Goal: Task Accomplishment & Management: Manage account settings

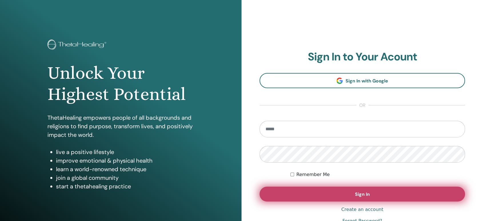
type input "**********"
click at [333, 196] on button "Sign In" at bounding box center [361, 193] width 205 height 15
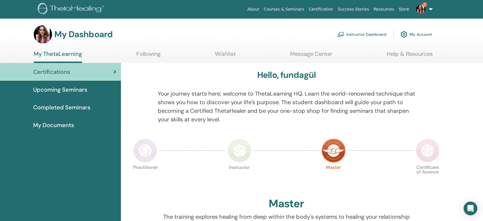
click at [356, 31] on link "Instructor Dashboard" at bounding box center [361, 34] width 49 height 13
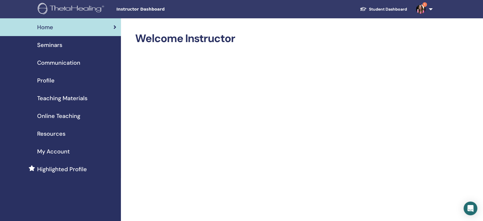
click at [97, 42] on div "Seminars" at bounding box center [61, 45] width 112 height 9
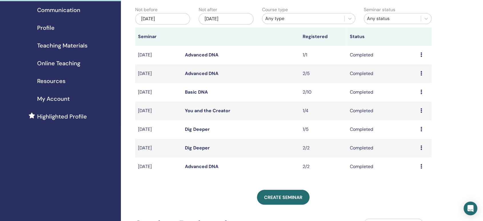
scroll to position [127, 0]
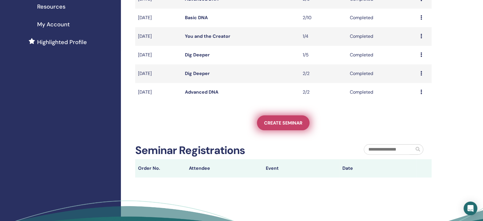
click at [282, 125] on span "Create seminar" at bounding box center [283, 123] width 38 height 6
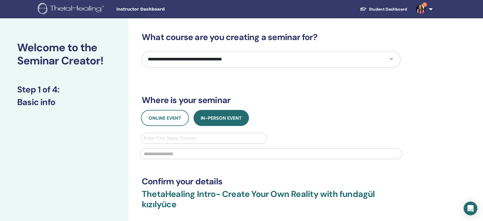
click at [191, 58] on select "**********" at bounding box center [271, 59] width 258 height 17
select select "**"
click at [142, 51] on select "**********" at bounding box center [271, 59] width 258 height 17
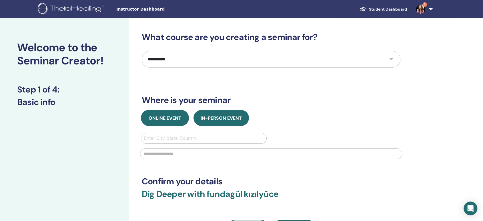
click at [176, 119] on span "Online Event" at bounding box center [165, 118] width 33 height 6
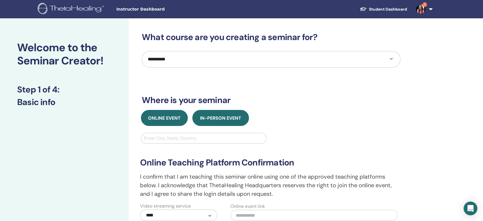
click at [213, 118] on span "In-Person Event" at bounding box center [220, 118] width 41 height 6
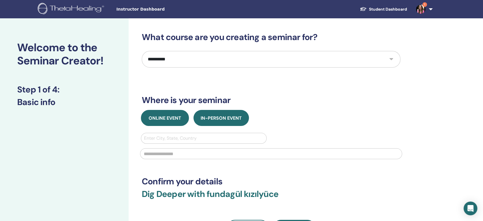
click at [176, 117] on span "Online Event" at bounding box center [165, 118] width 33 height 6
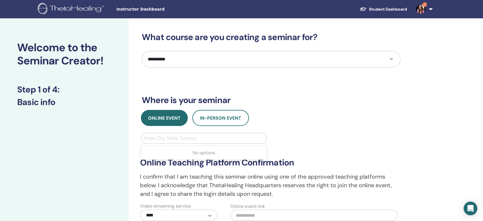
click at [184, 135] on div at bounding box center [203, 138] width 119 height 8
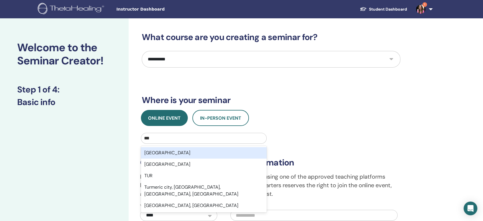
type input "****"
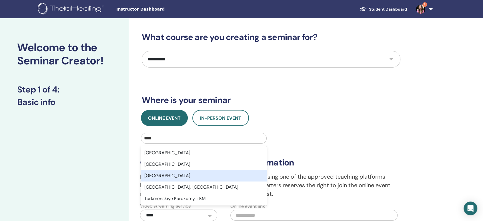
click at [188, 180] on div "Turkey" at bounding box center [204, 175] width 126 height 11
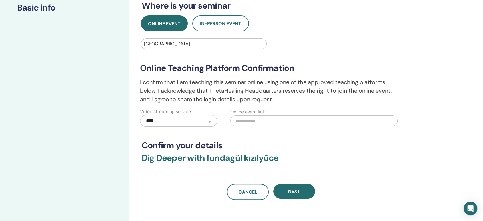
scroll to position [95, 0]
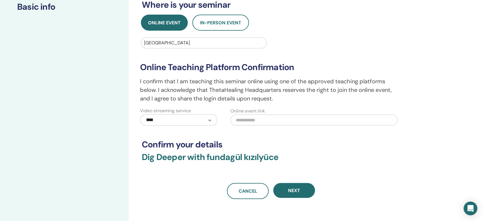
click at [267, 124] on input "text" at bounding box center [313, 119] width 167 height 11
paste input "**********"
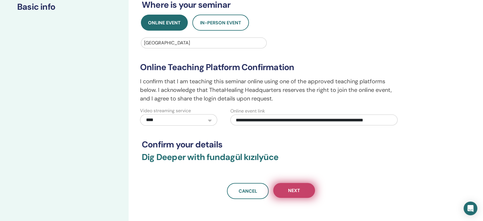
type input "**********"
click at [307, 195] on button "Next" at bounding box center [294, 190] width 42 height 15
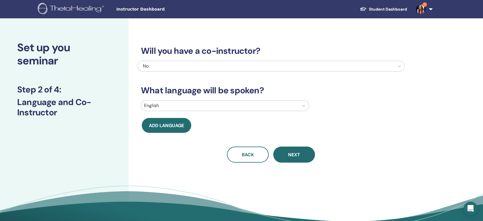
click at [261, 65] on div "No" at bounding box center [246, 66] width 207 height 7
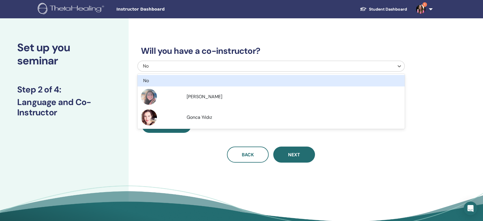
click at [267, 53] on h3 "Will you have a co-instructor?" at bounding box center [270, 51] width 267 height 10
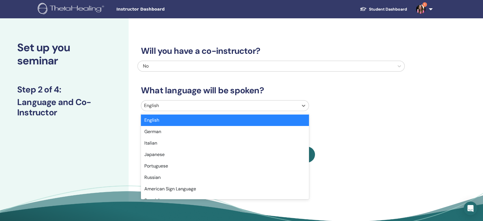
click at [226, 105] on div at bounding box center [219, 105] width 151 height 8
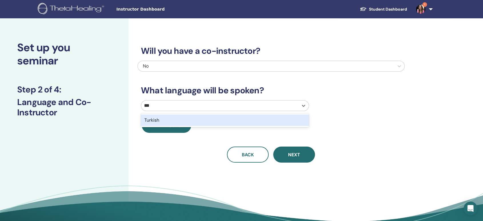
type input "****"
click at [229, 116] on div "Turkish" at bounding box center [225, 119] width 168 height 11
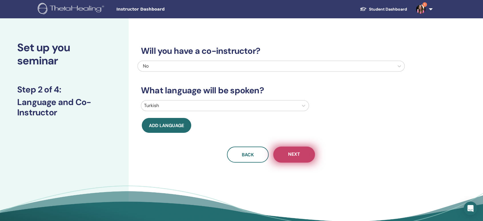
click at [295, 159] on button "Next" at bounding box center [294, 154] width 42 height 16
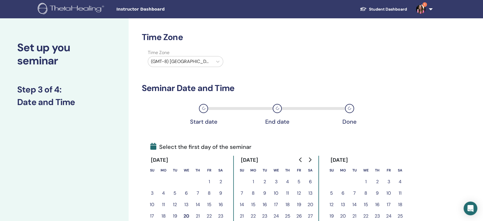
scroll to position [159, 0]
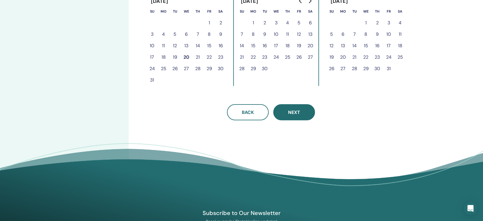
click at [291, 117] on button "Next" at bounding box center [294, 112] width 42 height 16
click at [187, 57] on button "20" at bounding box center [186, 56] width 11 height 11
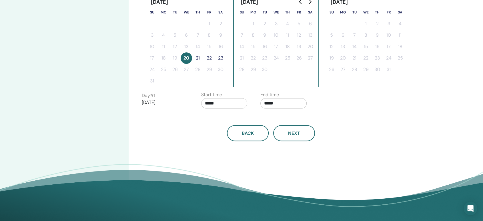
click at [207, 59] on button "22" at bounding box center [208, 57] width 11 height 11
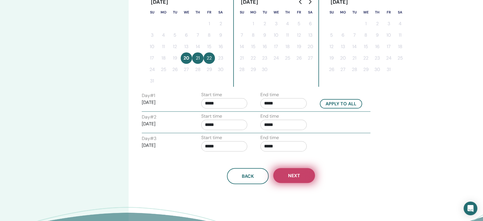
click at [294, 175] on span "Next" at bounding box center [294, 175] width 12 height 6
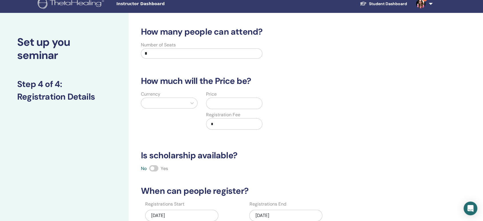
scroll to position [0, 0]
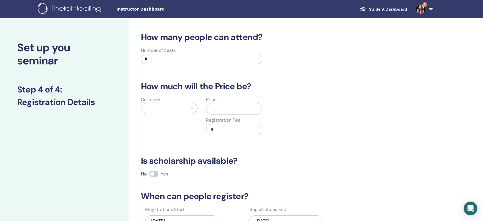
click at [171, 54] on input "*" at bounding box center [201, 59] width 121 height 10
drag, startPoint x: 181, startPoint y: 58, endPoint x: 130, endPoint y: 53, distance: 51.0
click at [130, 53] on div "How many people can attend? Number of Seats * How much will the Price be? Curre…" at bounding box center [290, 179] width 322 height 322
type input "*"
click at [154, 107] on div at bounding box center [164, 108] width 40 height 8
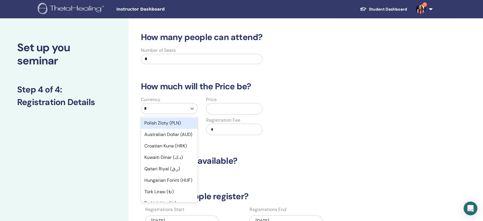
type input "**"
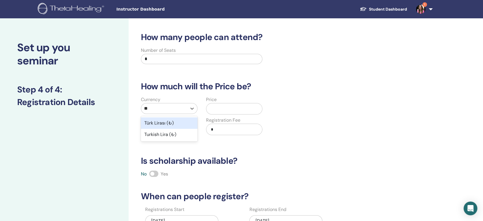
click at [162, 122] on div "Türk Lirası (₺)" at bounding box center [169, 122] width 57 height 11
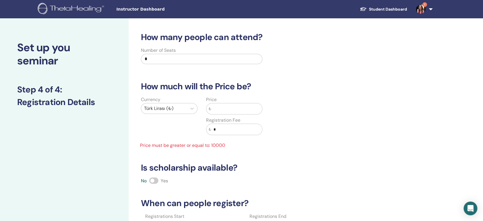
click at [218, 108] on input "text" at bounding box center [236, 108] width 51 height 11
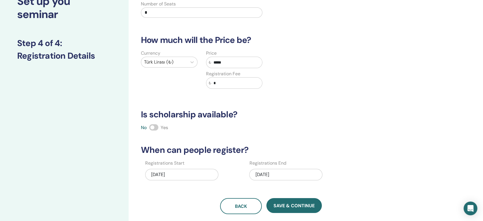
scroll to position [95, 0]
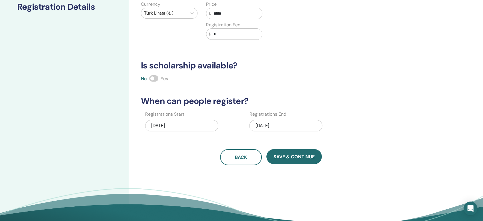
type input "*****"
click at [155, 78] on span at bounding box center [153, 78] width 9 height 6
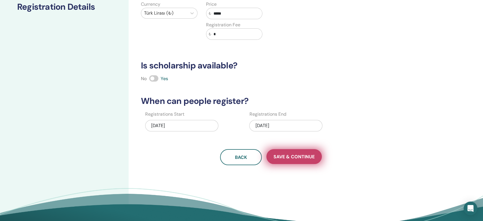
click at [297, 161] on button "Save & Continue" at bounding box center [293, 156] width 55 height 15
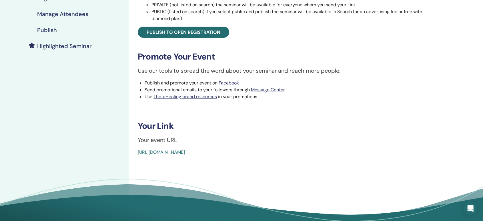
scroll to position [127, 0]
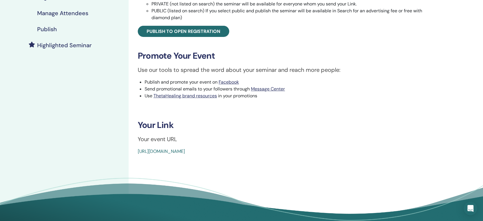
drag, startPoint x: 275, startPoint y: 152, endPoint x: 137, endPoint y: 154, distance: 138.0
click at [137, 154] on div "Dig Deeper Event Type Online Event Status Not Published Registrations 0/5 Publi…" at bounding box center [289, 29] width 315 height 249
copy link "[URL][DOMAIN_NAME]"
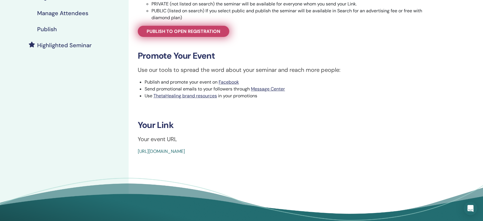
click at [200, 32] on span "Publish to open registration" at bounding box center [184, 31] width 74 height 6
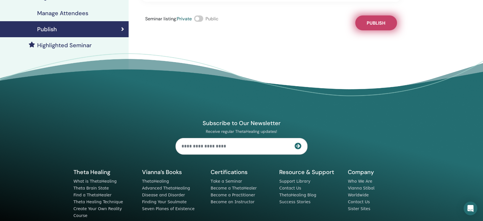
click at [372, 19] on button "Publish" at bounding box center [376, 22] width 42 height 15
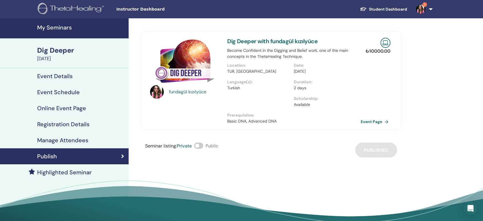
click at [398, 5] on link "Student Dashboard" at bounding box center [383, 9] width 56 height 11
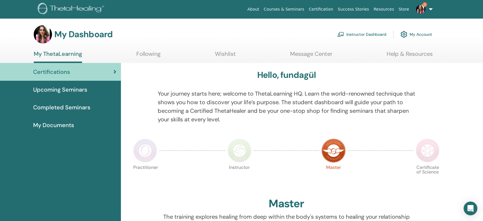
click at [378, 33] on link "Instructor Dashboard" at bounding box center [361, 34] width 49 height 13
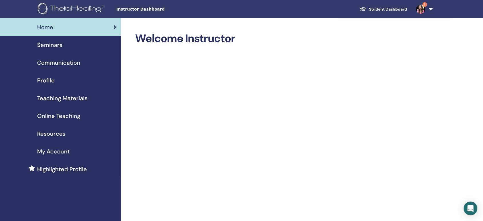
click at [94, 43] on div "Seminars" at bounding box center [61, 45] width 112 height 9
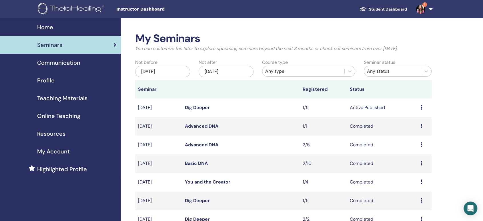
click at [420, 108] on icon at bounding box center [421, 107] width 2 height 5
click at [350, 107] on td "Active Published" at bounding box center [382, 107] width 71 height 19
click at [197, 106] on link "Dig Deeper" at bounding box center [197, 107] width 25 height 6
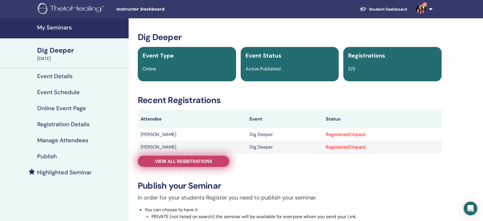
click at [213, 162] on link "View all registrations" at bounding box center [183, 160] width 91 height 11
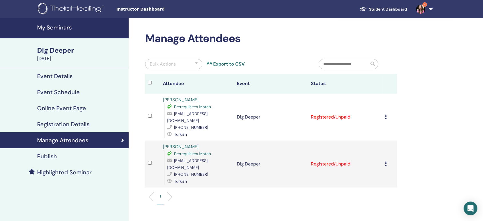
click at [332, 112] on td "Registered/Unpaid" at bounding box center [345, 116] width 74 height 47
click at [386, 113] on div "Cancel Registration Do not auto-certify Mark as Paid Mark as Unpaid Mark as Abs…" at bounding box center [389, 116] width 9 height 7
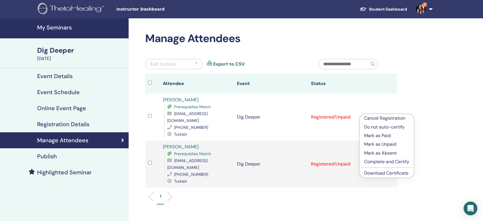
click at [390, 163] on p "Complete and Certify" at bounding box center [386, 161] width 45 height 7
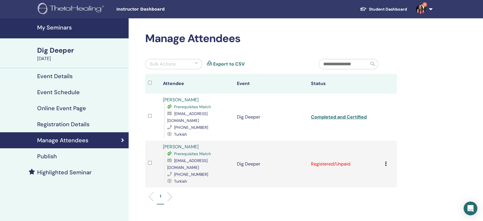
click at [350, 152] on td "Registered/Unpaid" at bounding box center [345, 163] width 74 height 47
click at [385, 161] on icon at bounding box center [386, 163] width 2 height 5
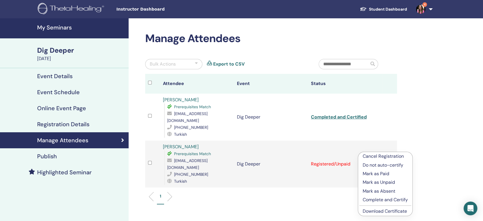
click at [400, 197] on p "Complete and Certify" at bounding box center [384, 199] width 45 height 7
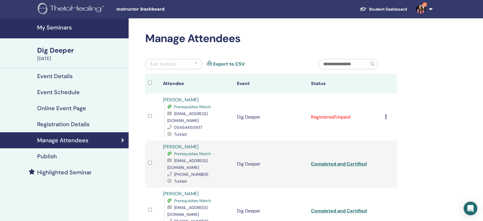
click at [320, 115] on td "Registered/Unpaid" at bounding box center [345, 116] width 74 height 47
click at [384, 115] on td "Cancel Registration Do not auto-certify Mark as Paid Mark as Unpaid Mark as Abs…" at bounding box center [389, 116] width 15 height 47
click at [384, 113] on td "Cancel Registration Do not auto-certify Mark as Paid Mark as Unpaid Mark as Abs…" at bounding box center [389, 116] width 15 height 47
click at [338, 113] on td "Registered/Unpaid" at bounding box center [345, 116] width 74 height 47
click at [386, 114] on icon at bounding box center [386, 116] width 2 height 5
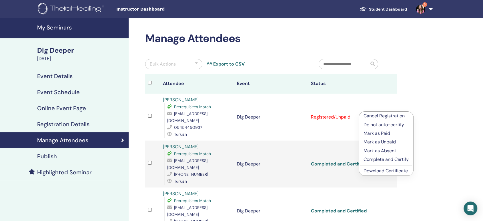
click at [383, 159] on p "Complete and Certify" at bounding box center [385, 159] width 45 height 7
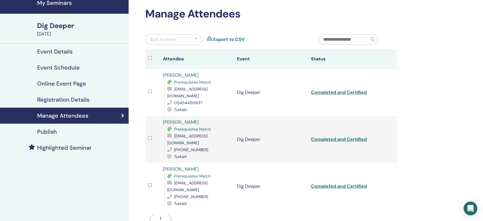
scroll to position [63, 0]
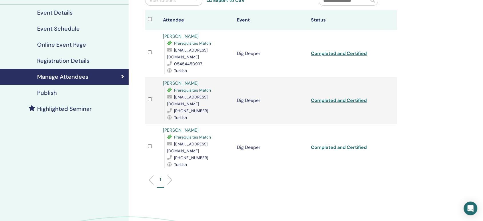
click at [353, 144] on link "Completed and Certified" at bounding box center [339, 147] width 56 height 6
click at [335, 97] on link "Completed and Certified" at bounding box center [339, 100] width 56 height 6
click at [336, 50] on link "Completed and Certified" at bounding box center [339, 53] width 56 height 6
